Goal: Find specific page/section: Find specific page/section

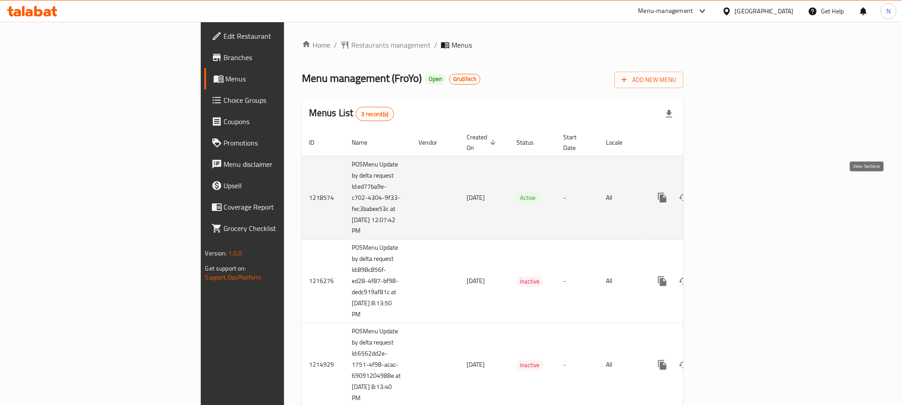
click at [732, 192] on icon "enhanced table" at bounding box center [726, 197] width 11 height 11
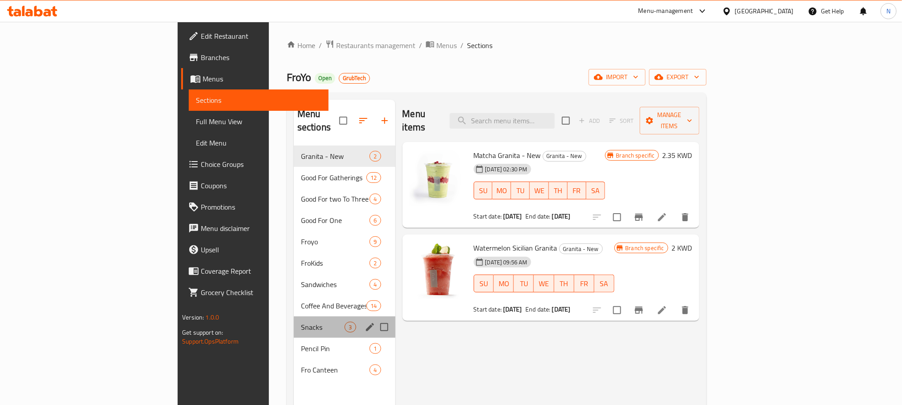
click at [294, 321] on div "Snacks 3" at bounding box center [345, 327] width 102 height 21
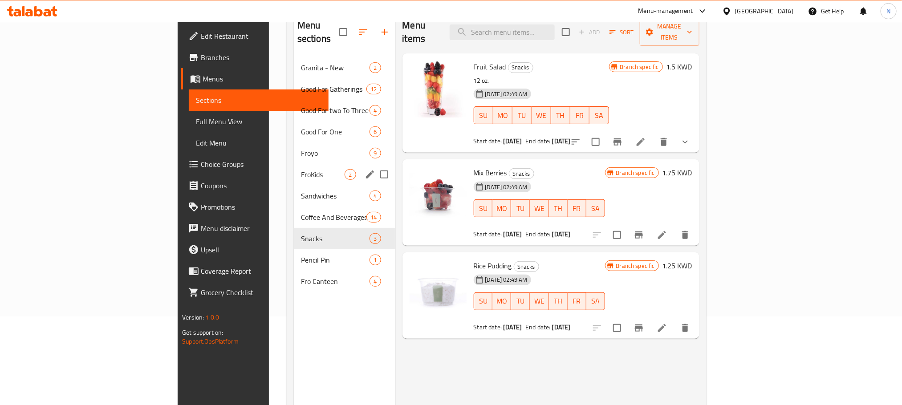
scroll to position [125, 0]
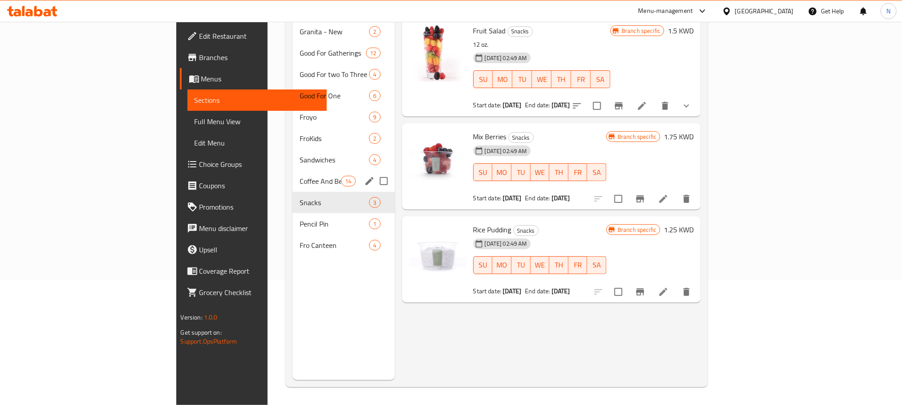
click at [300, 176] on span "Coffee And Beverages" at bounding box center [320, 181] width 41 height 11
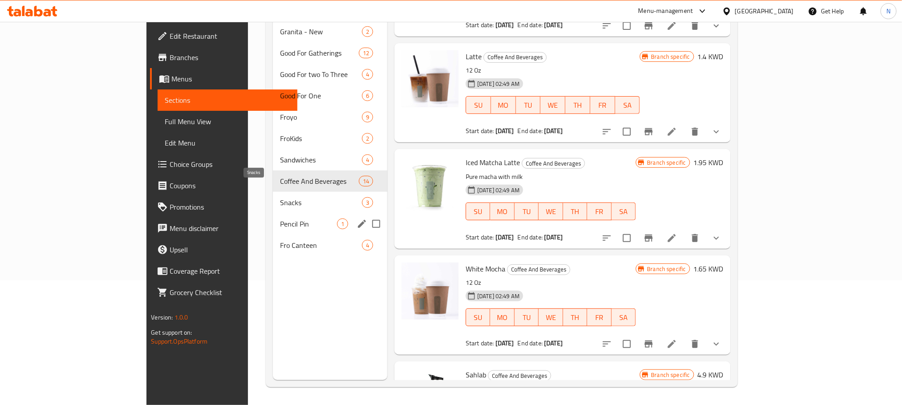
scroll to position [601, 0]
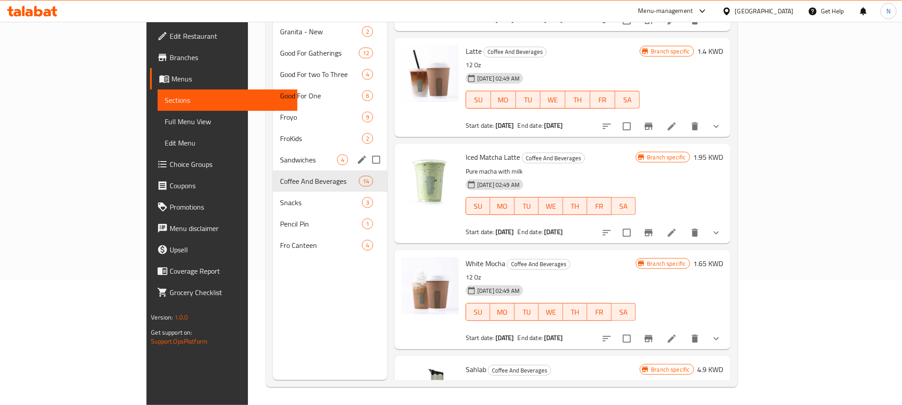
click at [280, 155] on span "Sandwiches" at bounding box center [308, 160] width 57 height 11
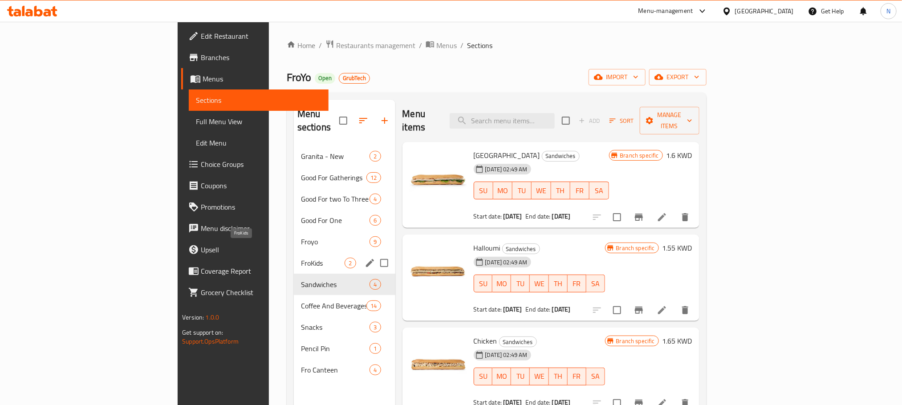
click at [301, 258] on span "FroKids" at bounding box center [323, 263] width 44 height 11
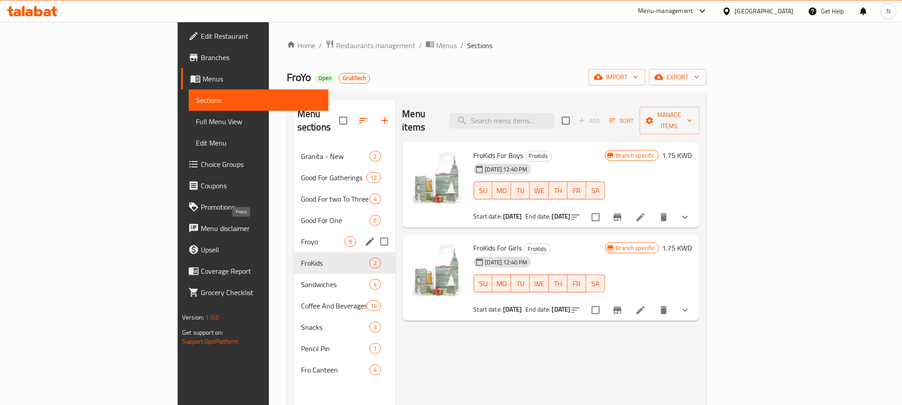
click at [301, 236] on span "Froyo" at bounding box center [323, 241] width 44 height 11
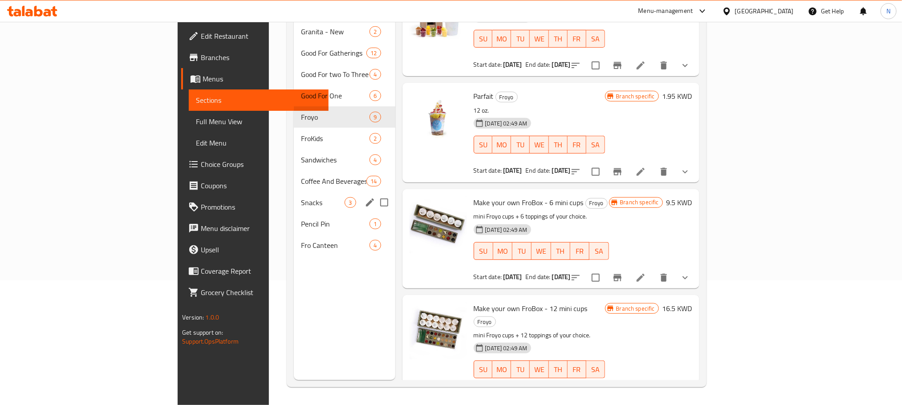
scroll to position [58, 0]
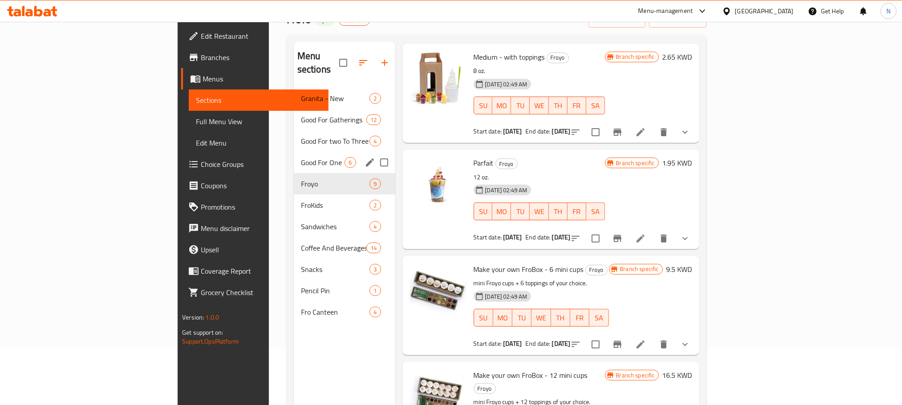
click at [294, 155] on div "Good For One 6" at bounding box center [345, 162] width 102 height 21
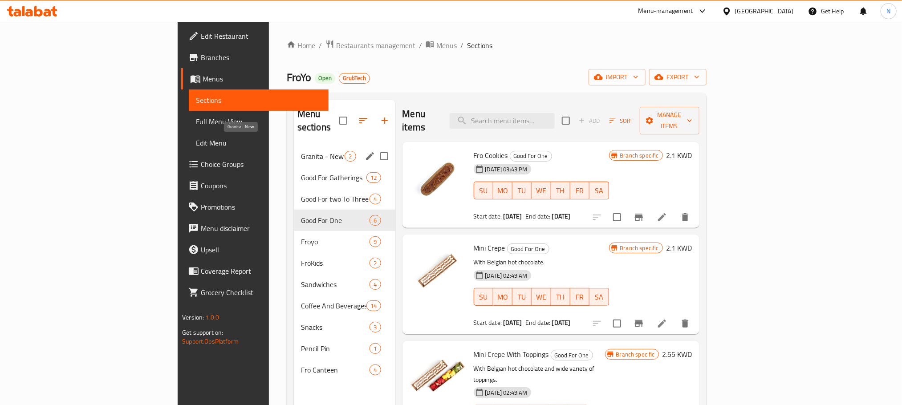
click at [301, 151] on span "Granita - New" at bounding box center [323, 156] width 44 height 11
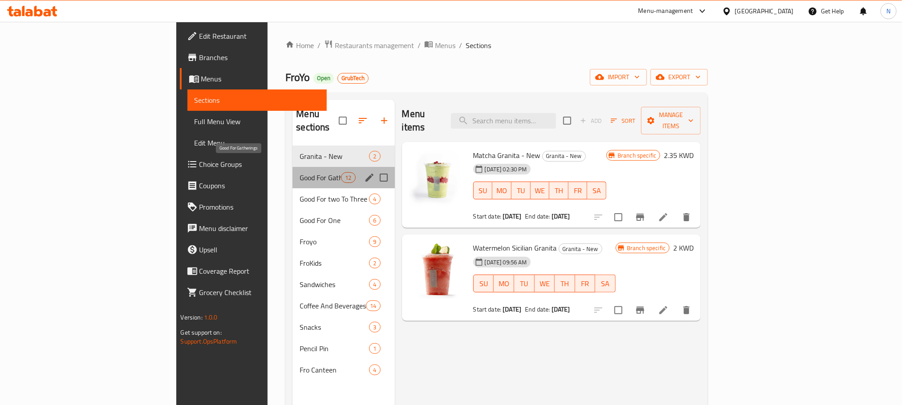
click at [300, 172] on span "Good For Gatherings" at bounding box center [320, 177] width 41 height 11
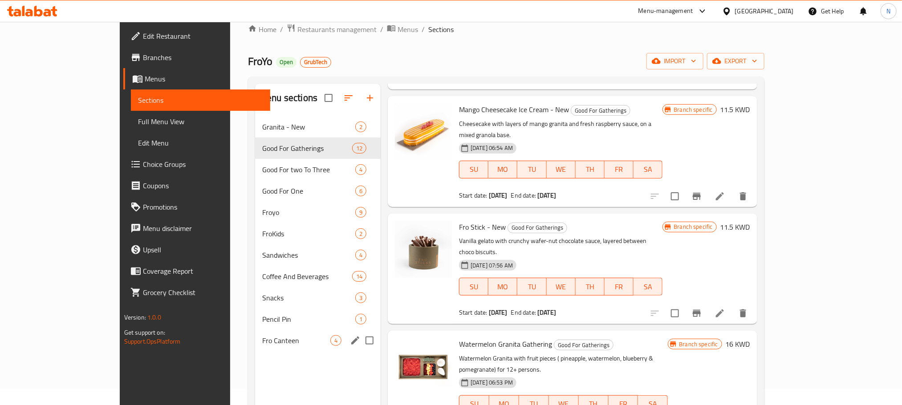
scroll to position [125, 0]
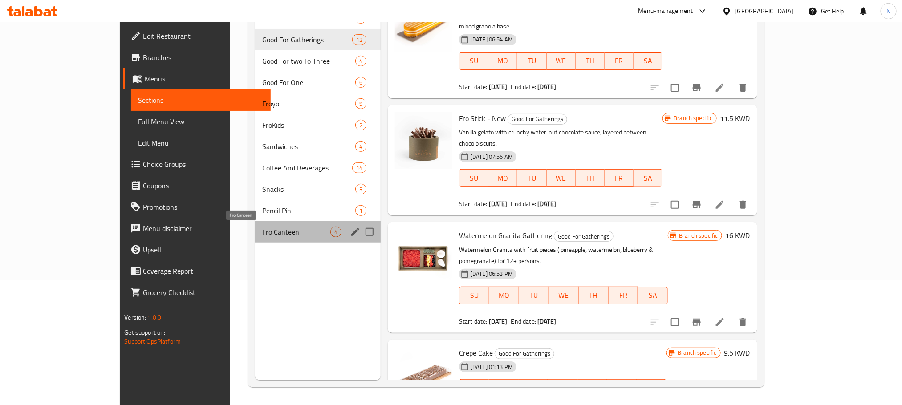
click at [262, 232] on span "Fro Canteen" at bounding box center [296, 232] width 68 height 11
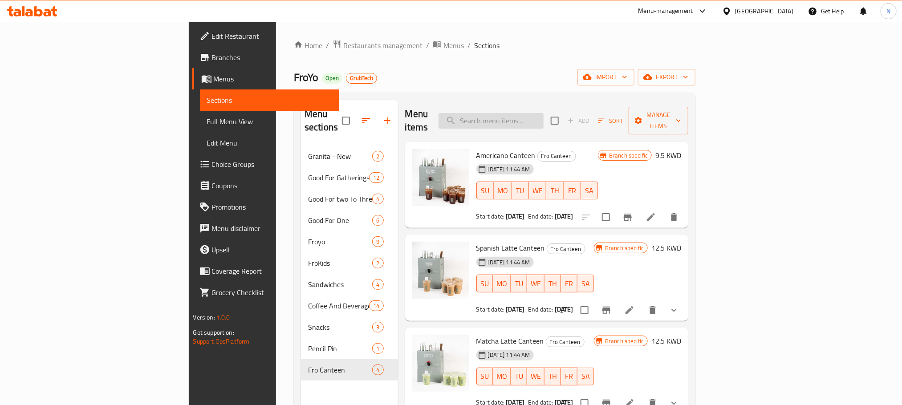
click at [544, 114] on input "search" at bounding box center [491, 121] width 105 height 16
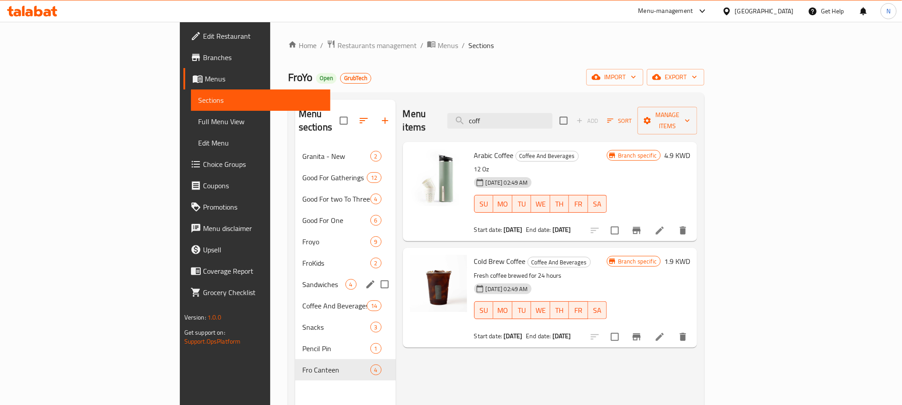
type input "coff"
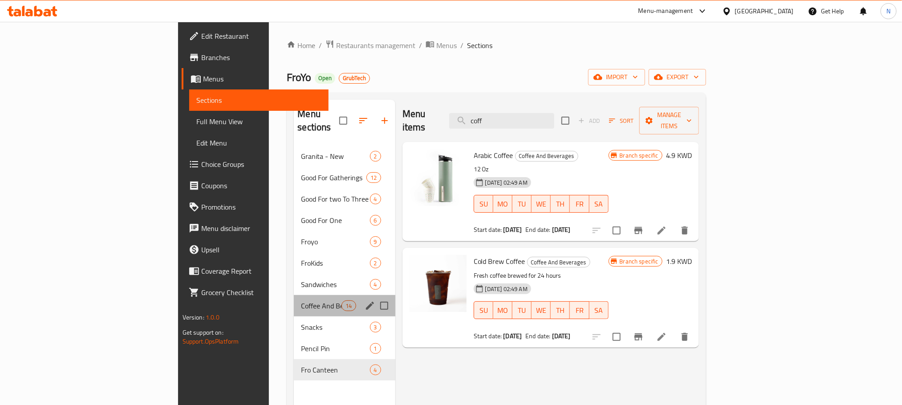
click at [294, 295] on div "Coffee And Beverages 14" at bounding box center [344, 305] width 101 height 21
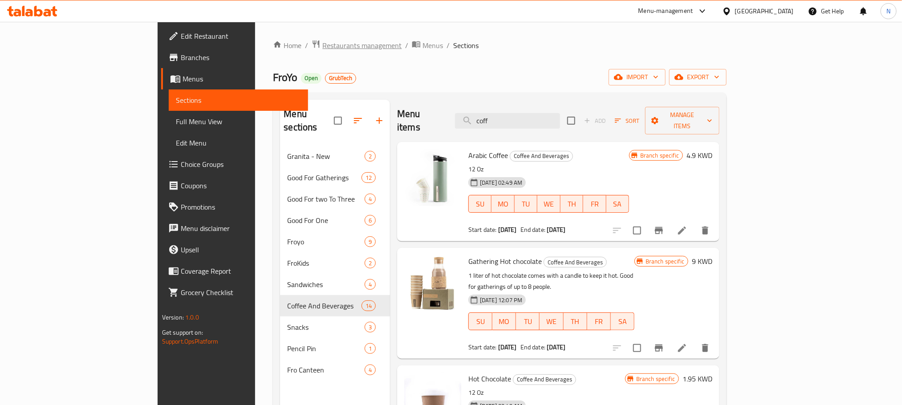
click at [322, 43] on span "Restaurants management" at bounding box center [361, 45] width 79 height 11
click at [181, 62] on span "Branches" at bounding box center [241, 57] width 120 height 11
